Goal: Information Seeking & Learning: Learn about a topic

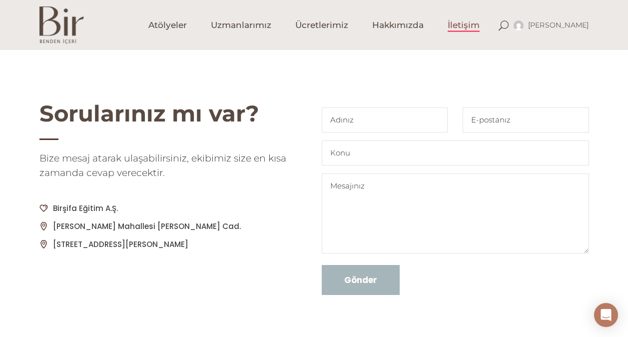
click at [217, 25] on span "Uzmanlarımız" at bounding box center [241, 24] width 60 height 11
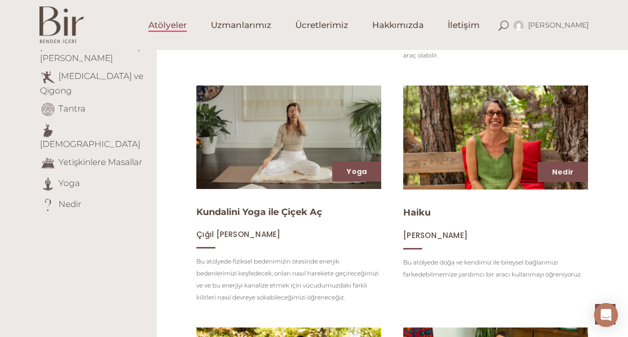
scroll to position [323, 0]
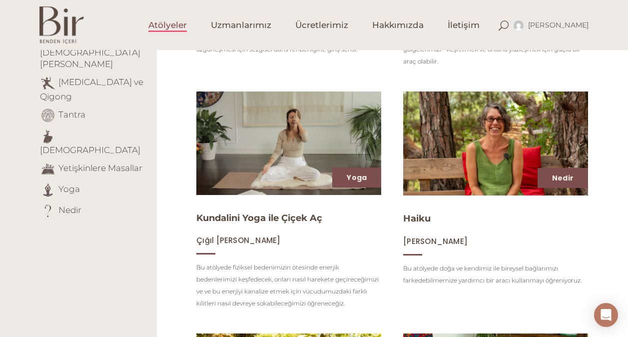
click at [76, 145] on link "[DEMOGRAPHIC_DATA]" at bounding box center [90, 150] width 100 height 10
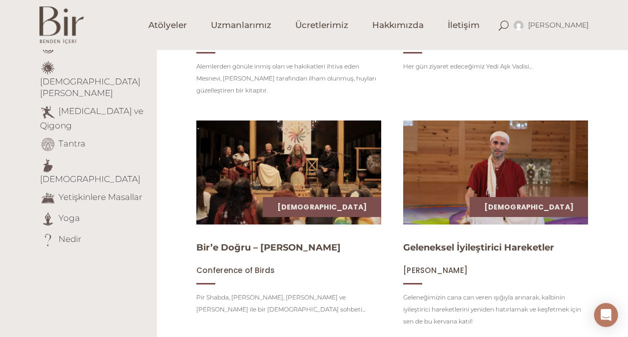
scroll to position [292, 0]
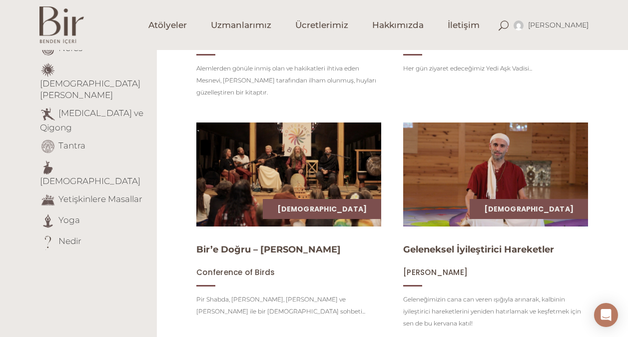
click at [453, 180] on img at bounding box center [495, 174] width 185 height 104
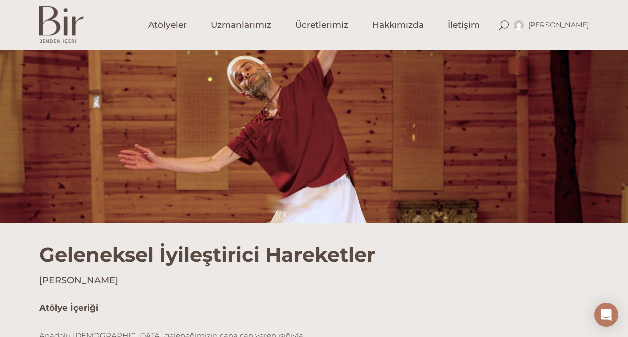
scroll to position [216, 0]
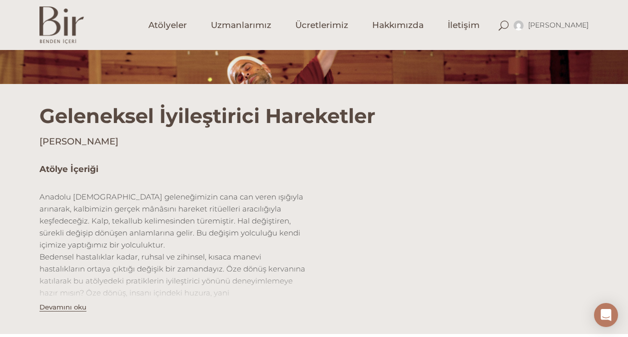
click at [54, 309] on button "Devamını oku" at bounding box center [62, 307] width 47 height 8
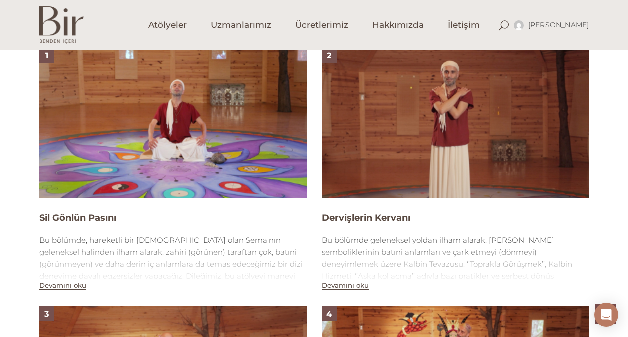
scroll to position [732, 0]
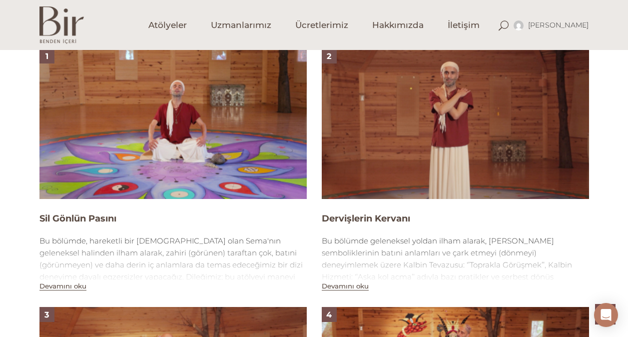
click at [214, 118] on img at bounding box center [172, 123] width 267 height 150
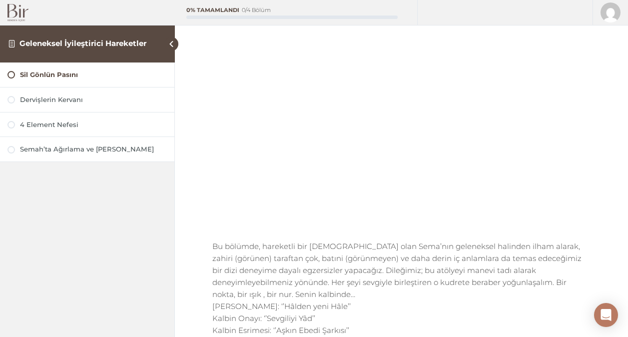
scroll to position [77, 0]
click at [45, 125] on div "4 Element Nefesi" at bounding box center [93, 124] width 147 height 9
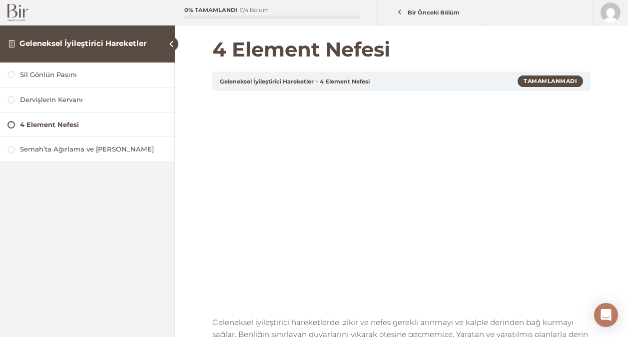
click at [18, 11] on img at bounding box center [17, 12] width 21 height 17
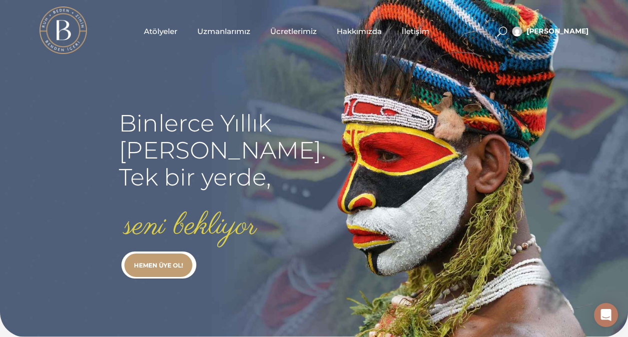
click at [178, 25] on link "Atölyeler" at bounding box center [160, 31] width 53 height 50
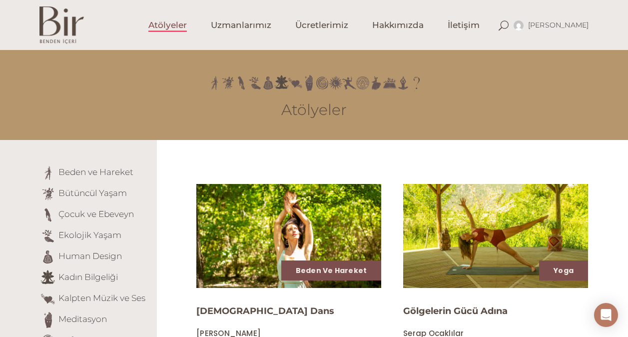
click at [84, 276] on link "Kadın Bilgeliği" at bounding box center [87, 277] width 59 height 10
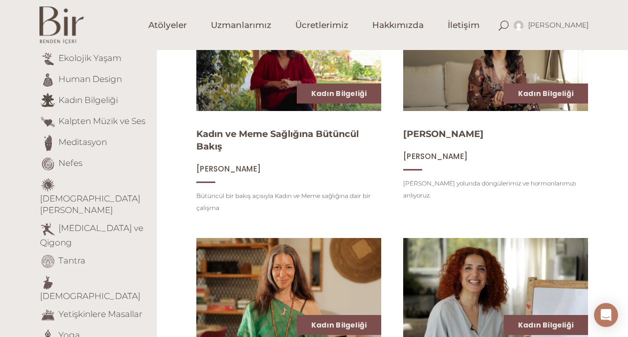
scroll to position [178, 0]
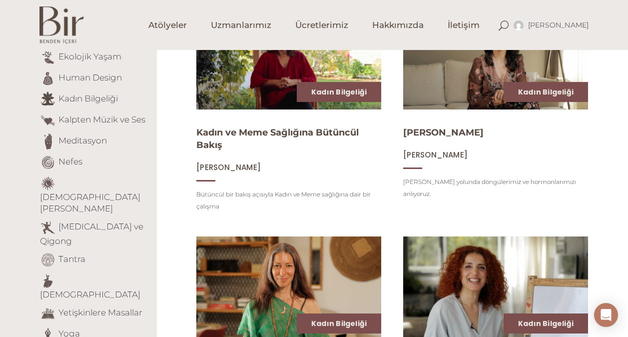
click at [64, 328] on link "Yoga" at bounding box center [68, 333] width 21 height 10
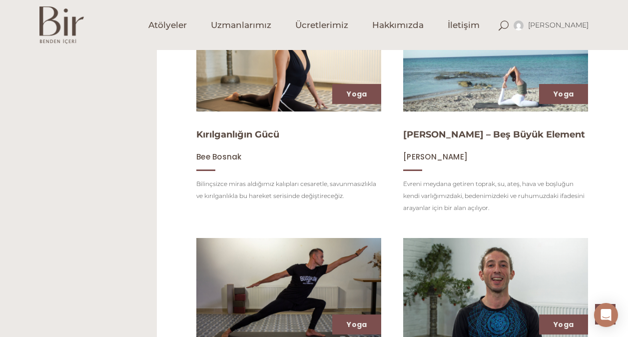
scroll to position [647, 0]
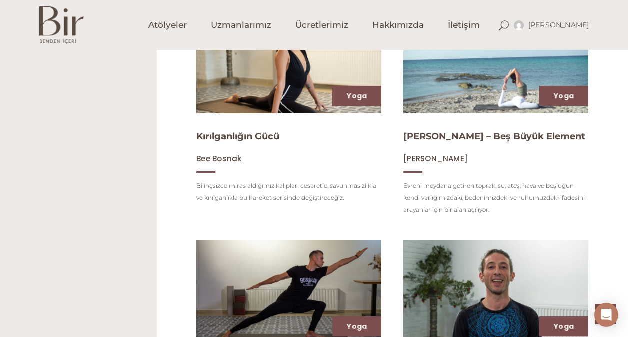
click at [253, 23] on span "Uzmanlarımız" at bounding box center [241, 24] width 60 height 11
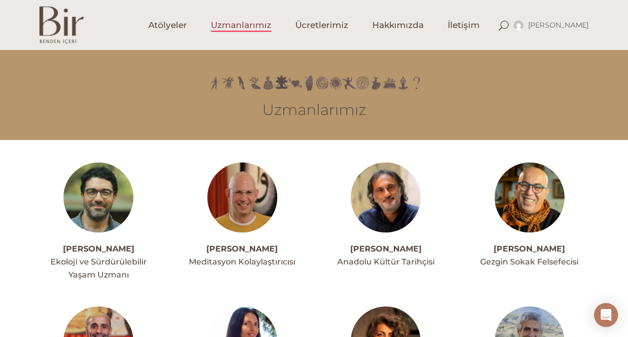
click at [231, 205] on img at bounding box center [242, 197] width 70 height 70
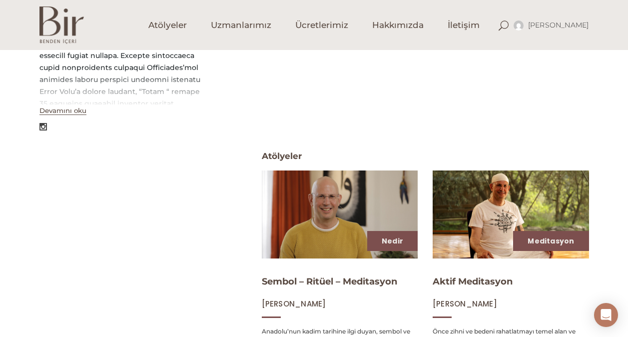
scroll to position [313, 0]
click at [337, 202] on img at bounding box center [340, 214] width 156 height 88
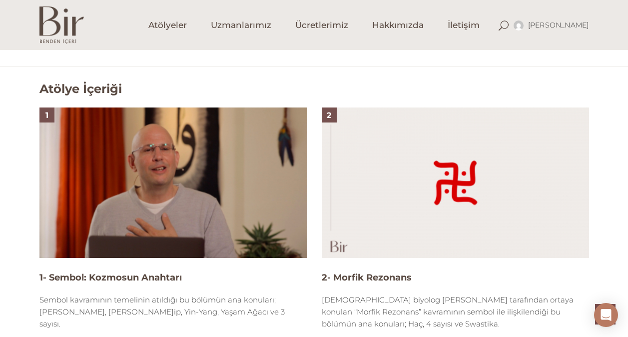
scroll to position [581, 0]
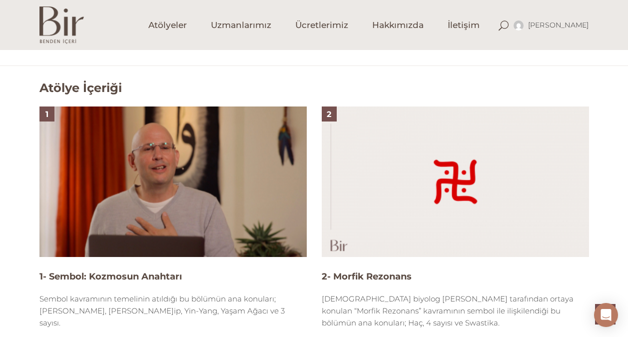
click at [104, 214] on img at bounding box center [172, 181] width 267 height 150
